Goal: Navigation & Orientation: Find specific page/section

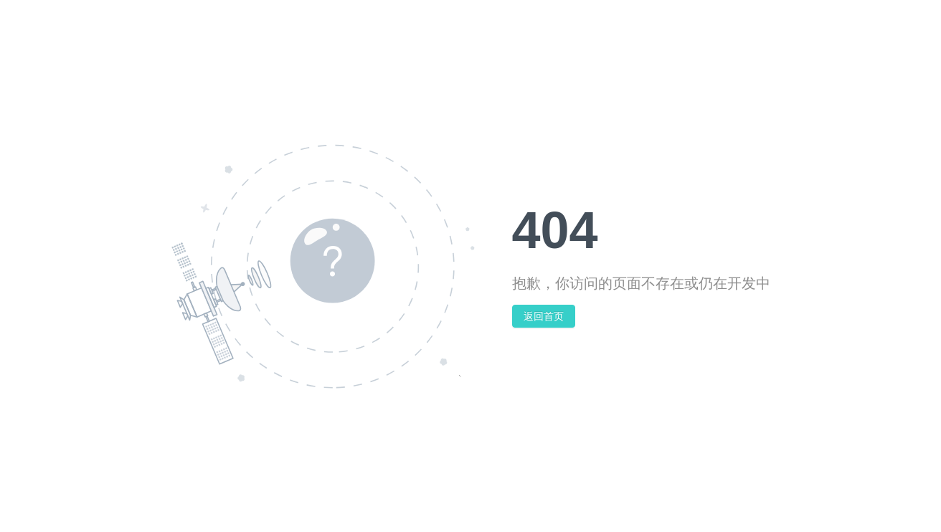
click at [533, 313] on button "返回首页" at bounding box center [543, 316] width 63 height 23
click at [541, 323] on button "返回首页" at bounding box center [543, 316] width 63 height 23
